Goal: Task Accomplishment & Management: Use online tool/utility

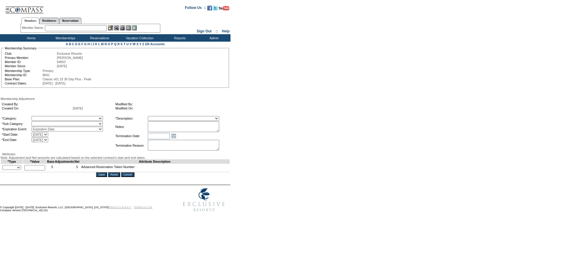
click at [21, 172] on td "+ - Override *" at bounding box center [12, 168] width 22 height 9
click at [21, 170] on select "+ - Override" at bounding box center [11, 167] width 19 height 5
select select "1"
click at [4, 170] on select "+ - Override" at bounding box center [11, 167] width 19 height 5
click at [34, 170] on input "text" at bounding box center [34, 167] width 21 height 5
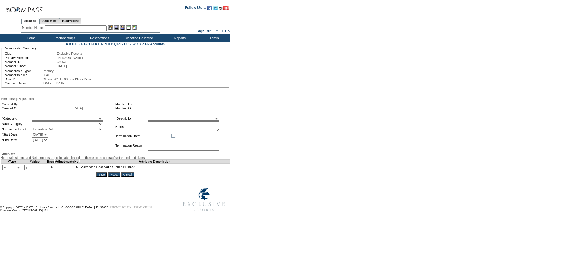
type input "1"
click at [67, 120] on select "A La Carte Days Contract Election Days Converted Days [MEDICAL_DATA] Other Refe…" at bounding box center [67, 118] width 71 height 5
select select "54"
click at [44, 118] on select "A La Carte Days Contract Election Days Converted Days [MEDICAL_DATA] Other Refe…" at bounding box center [67, 118] width 71 height 5
